Goal: Book appointment/travel/reservation

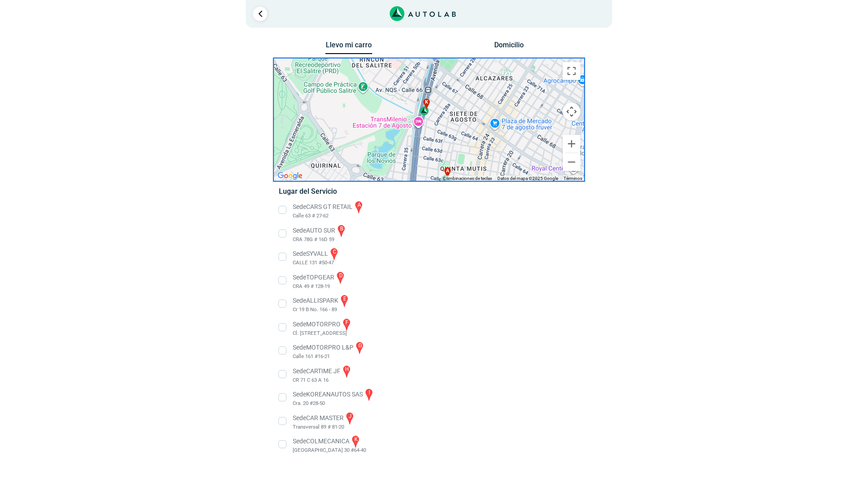
click at [425, 114] on div "k" at bounding box center [425, 107] width 10 height 17
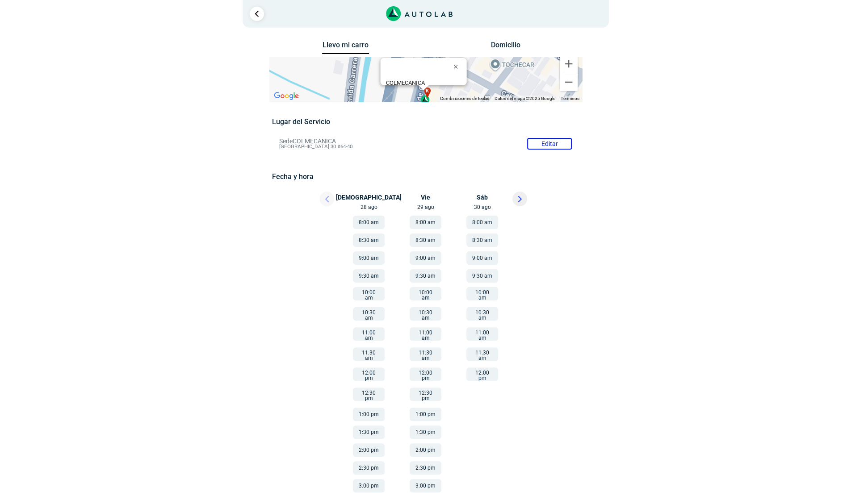
click at [324, 198] on div at bounding box center [319, 202] width 54 height 20
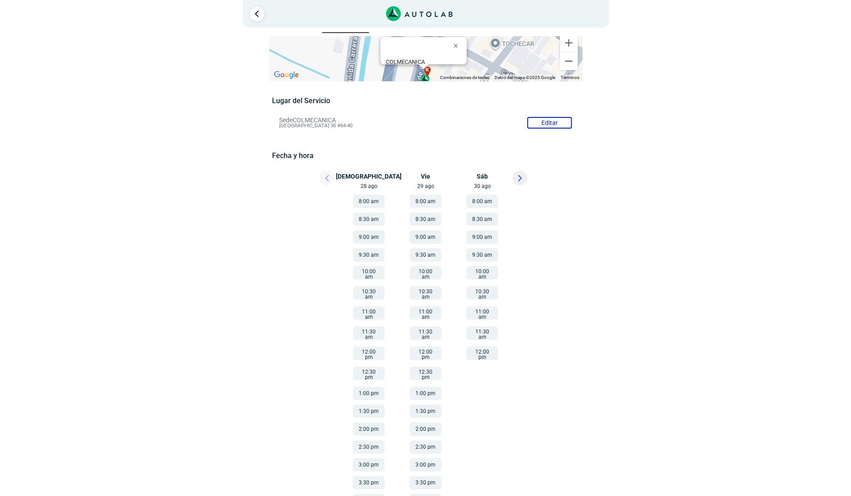
scroll to position [31, 0]
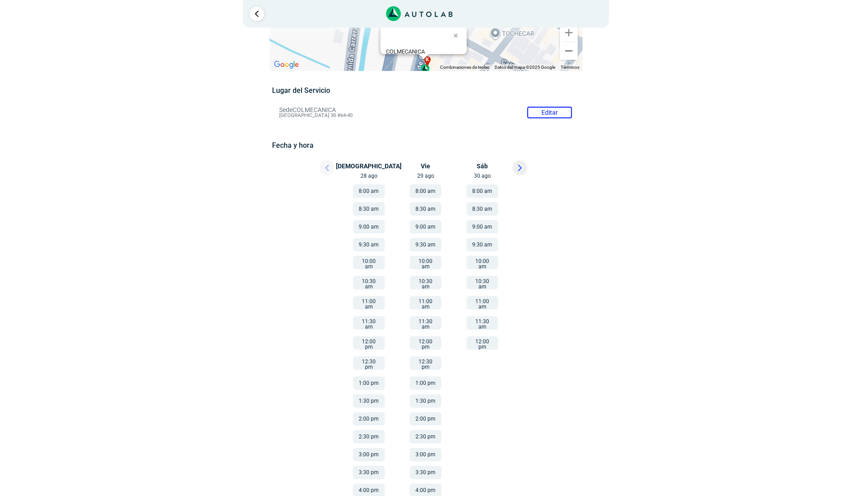
click at [326, 166] on div at bounding box center [319, 170] width 54 height 20
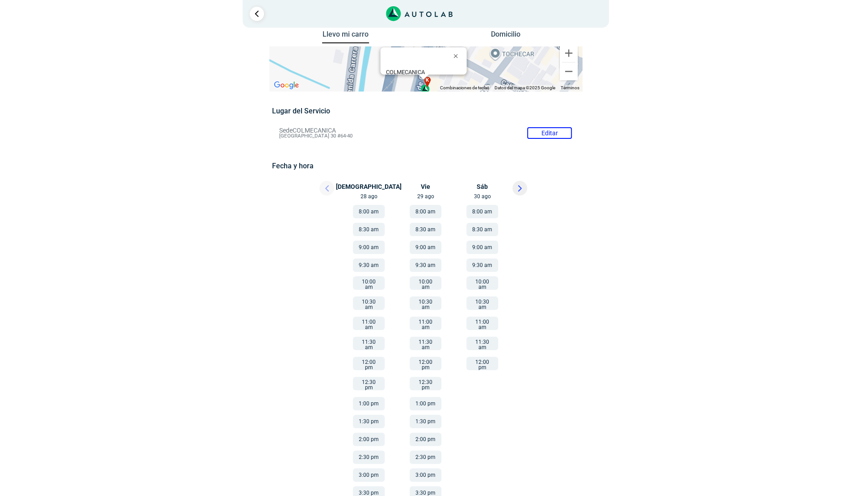
scroll to position [0, 0]
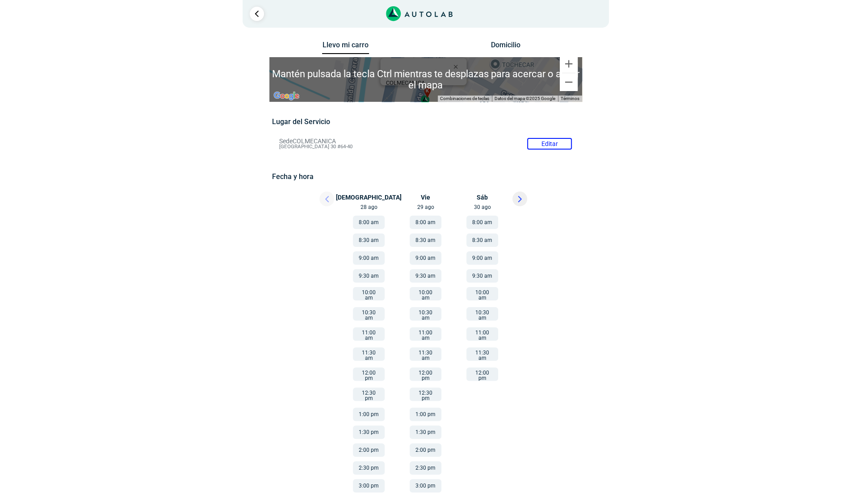
click at [258, 14] on link "Ir al paso anterior" at bounding box center [257, 14] width 14 height 14
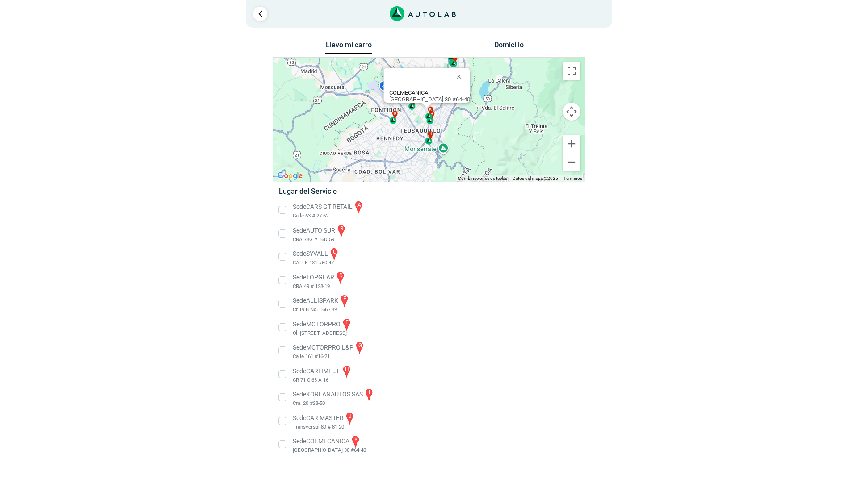
click at [283, 283] on li "Sede TOPGEAR d CRA 49 # 128-19" at bounding box center [428, 281] width 313 height 20
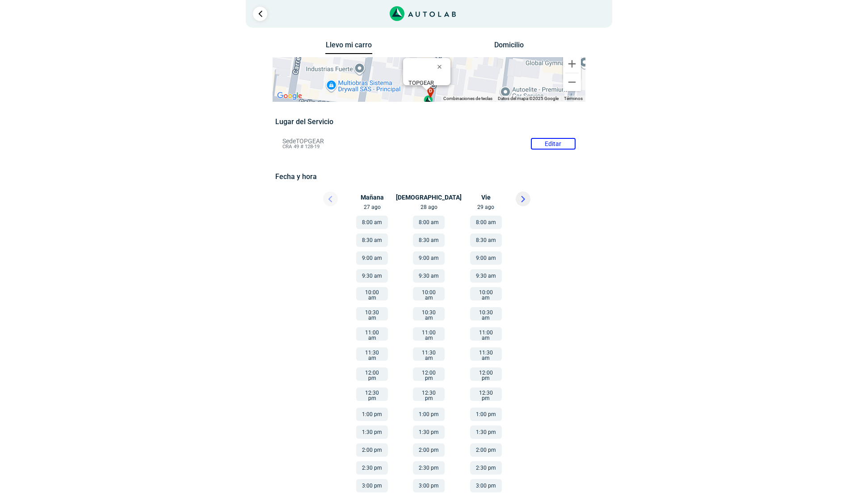
click at [681, 199] on div "Llevo mi carro [GEOGRAPHIC_DATA] Para navegar por el mapa con gestos táctiles, …" at bounding box center [429, 272] width 536 height 466
click at [320, 146] on li "Sede TOPGEAR Editar CRA 49 # 128-19" at bounding box center [429, 144] width 306 height 14
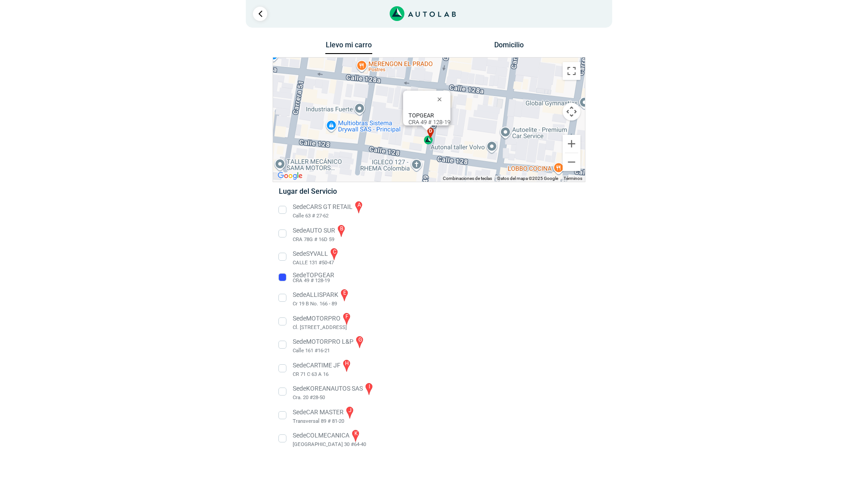
click at [312, 273] on li "Sede TOPGEAR CRA 49 # 128-19" at bounding box center [428, 278] width 313 height 14
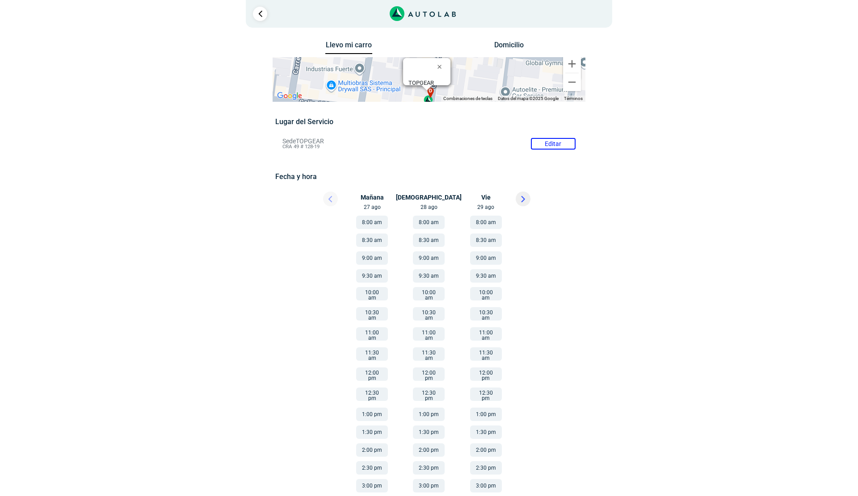
click at [95, 99] on div "× ¡Reserva tranquilo! Sin datos de tarjeta ni pagos Aquí puedes ver tus servici…" at bounding box center [429, 252] width 858 height 505
click at [377, 275] on button "9:30 am" at bounding box center [372, 275] width 32 height 13
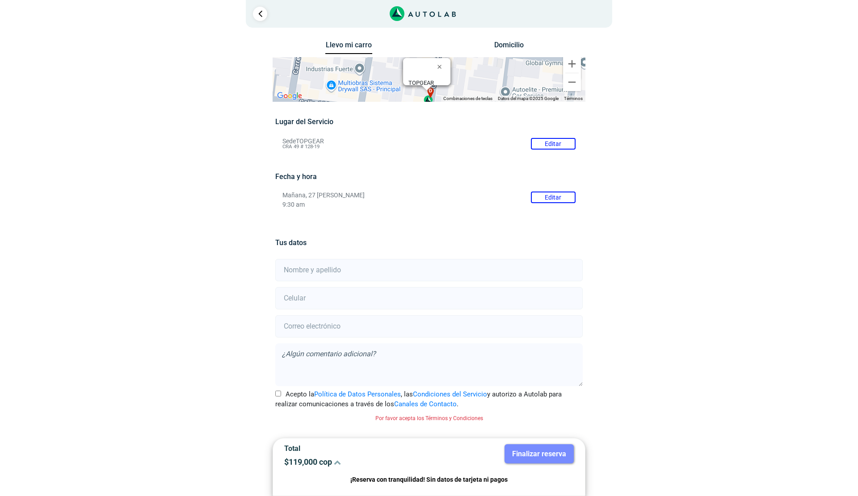
click at [277, 391] on input "Acepto la Política de Datos Personales , las Condiciones del Servicio y autoriz…" at bounding box center [278, 394] width 6 height 6
checkbox input "true"
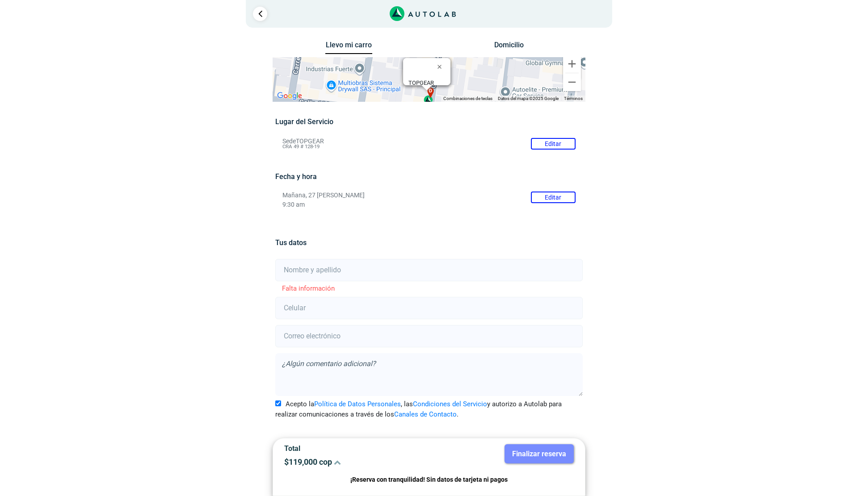
click at [222, 305] on div "Llevo mi carro [GEOGRAPHIC_DATA] Para navegar por el mapa con gestos táctiles, …" at bounding box center [428, 261] width 433 height 445
click at [264, 15] on link "Ir al paso anterior" at bounding box center [260, 14] width 14 height 14
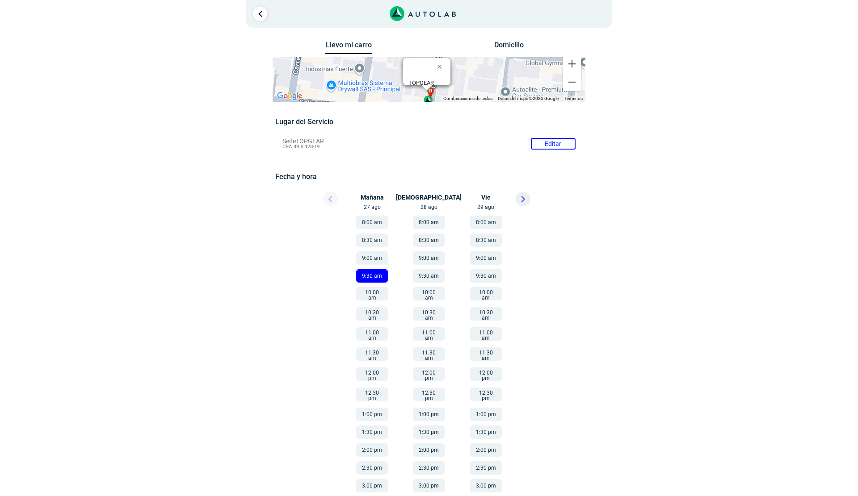
click at [260, 15] on link "Ir al paso anterior" at bounding box center [260, 14] width 14 height 14
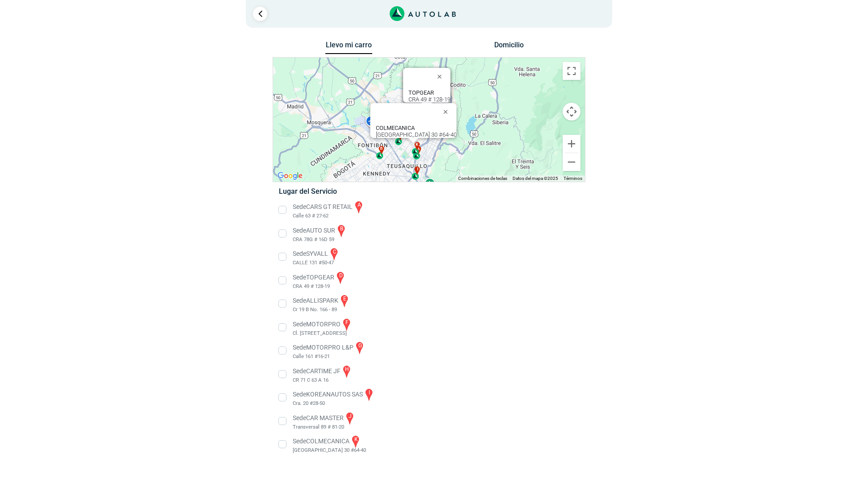
click at [442, 104] on button "Cerrar" at bounding box center [447, 111] width 21 height 21
click at [260, 14] on link "Ir al paso anterior" at bounding box center [260, 14] width 14 height 14
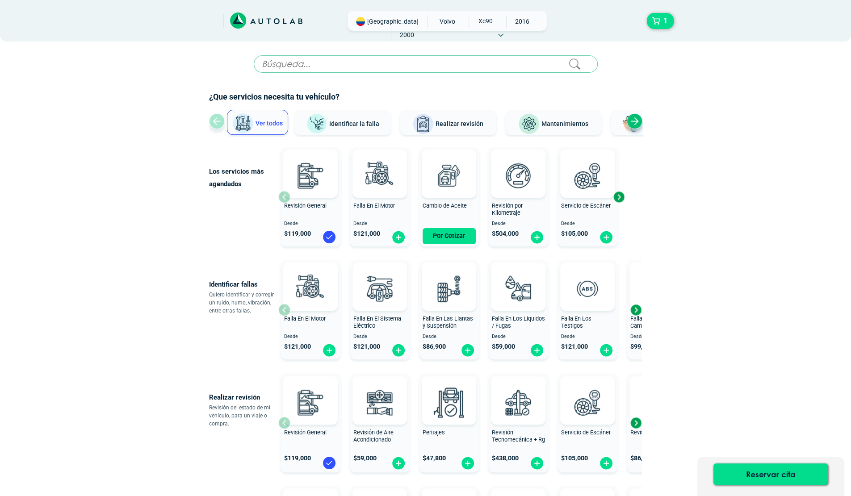
click at [637, 308] on div "Next slide" at bounding box center [635, 309] width 13 height 13
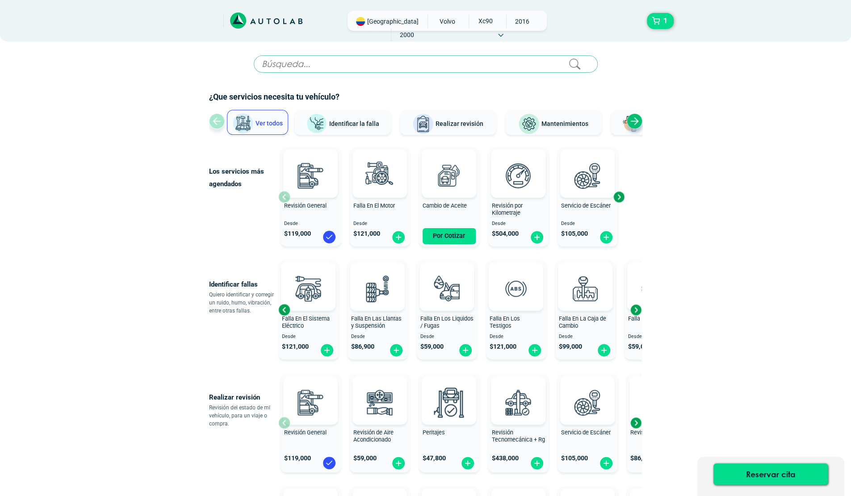
click at [637, 308] on div "Next slide" at bounding box center [635, 309] width 13 height 13
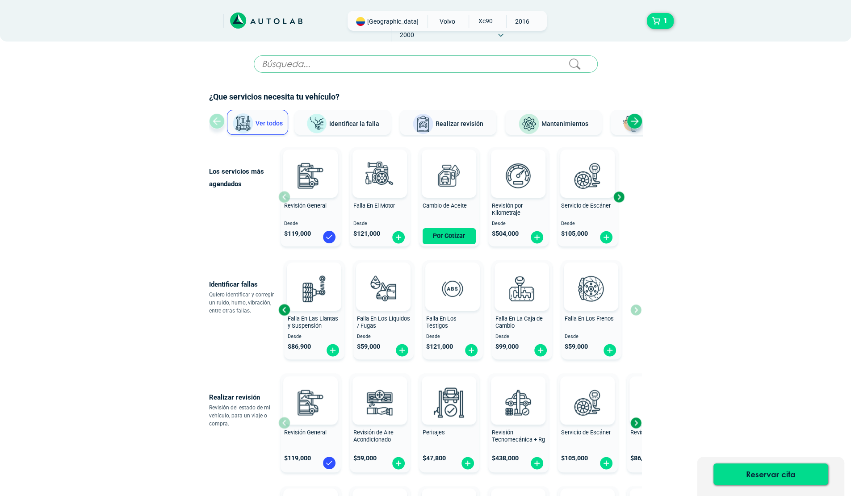
click at [637, 308] on div "Falla En El Motor Desde $ 121,000 Falla En El Sistema Eléctrico Desde $ 121,000…" at bounding box center [459, 310] width 363 height 106
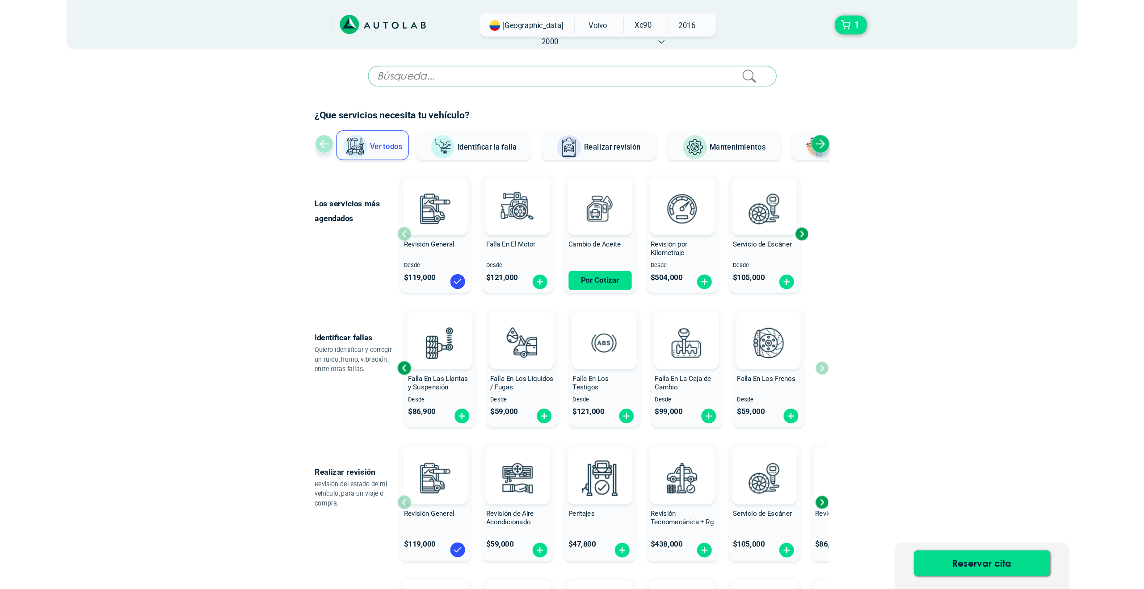
scroll to position [263, 0]
